Goal: Task Accomplishment & Management: Manage account settings

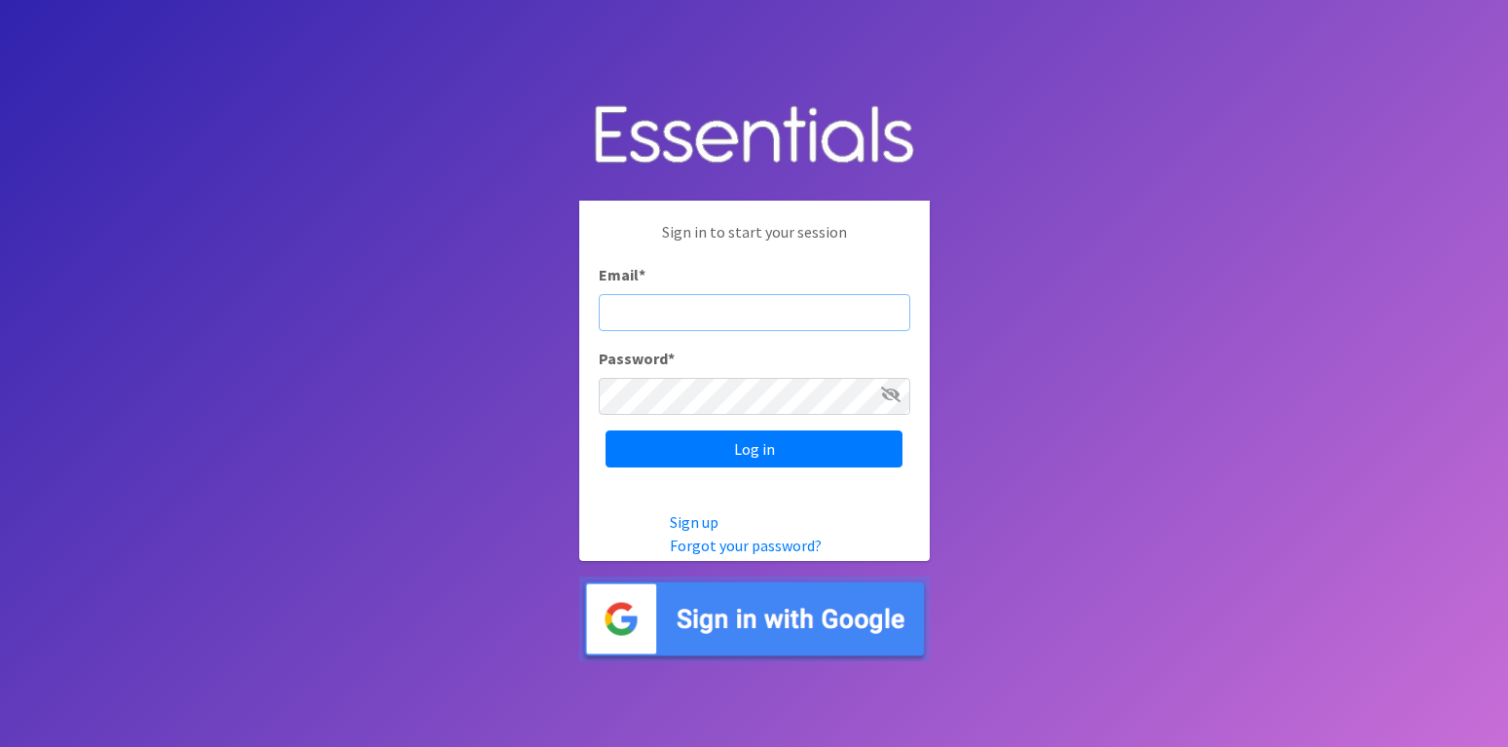
paste input "amy@findleyfoundation.org"
click at [610, 329] on input "amy@findleyfoundation.org" at bounding box center [754, 312] width 311 height 37
type input "[PERSON_NAME][EMAIL_ADDRESS][DOMAIN_NAME]"
click at [891, 402] on icon at bounding box center [890, 394] width 19 height 16
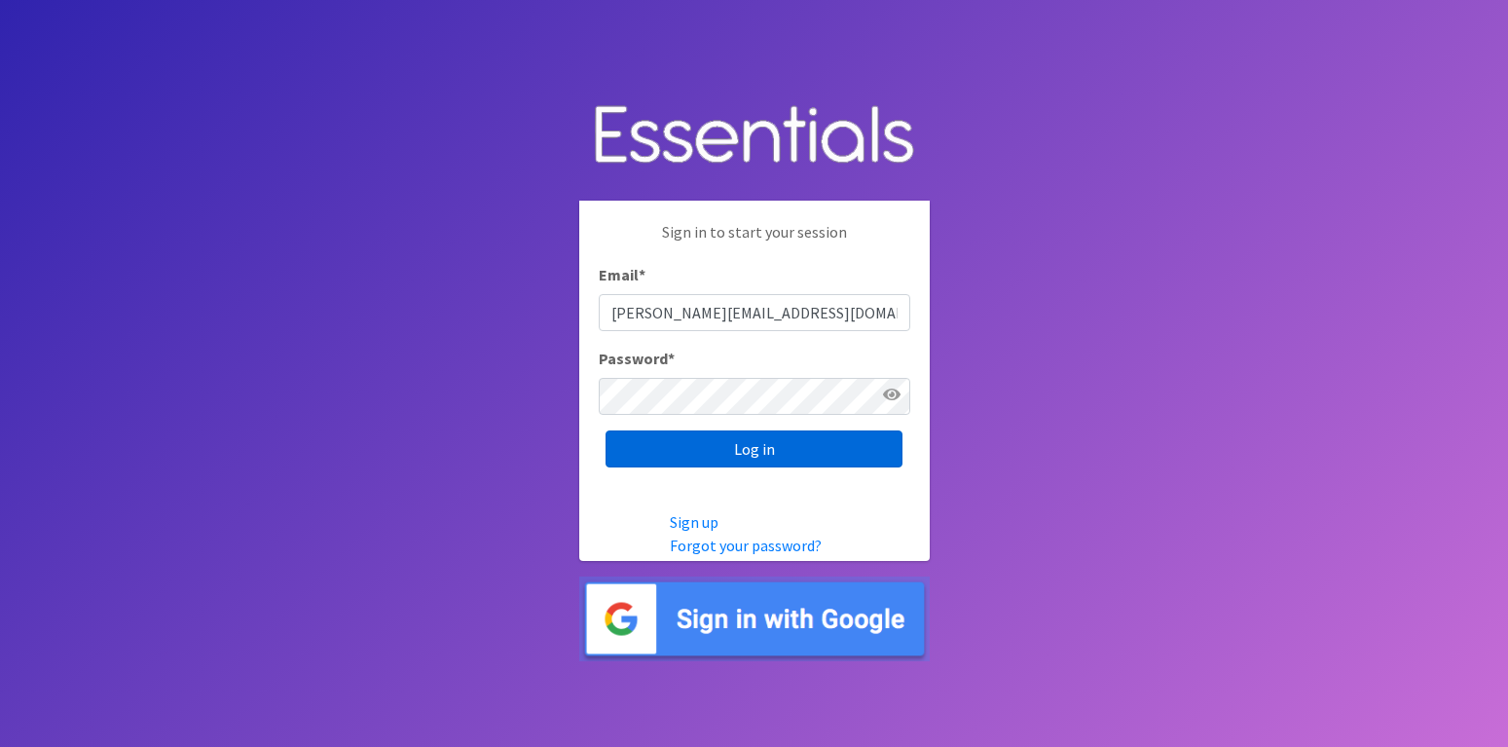
click at [847, 467] on input "Log in" at bounding box center [753, 448] width 297 height 37
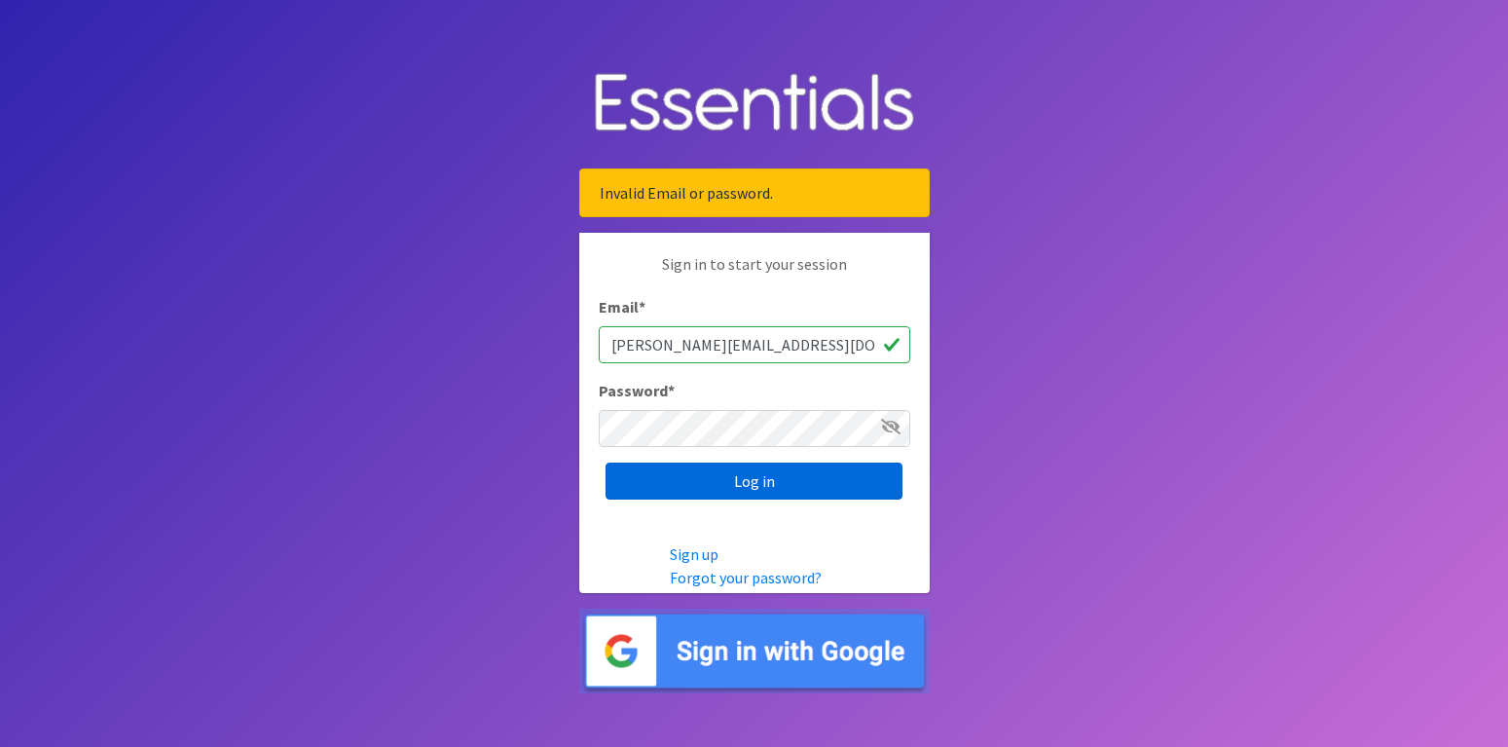
click at [753, 497] on input "Log in" at bounding box center [753, 480] width 297 height 37
